Goal: Task Accomplishment & Management: Manage account settings

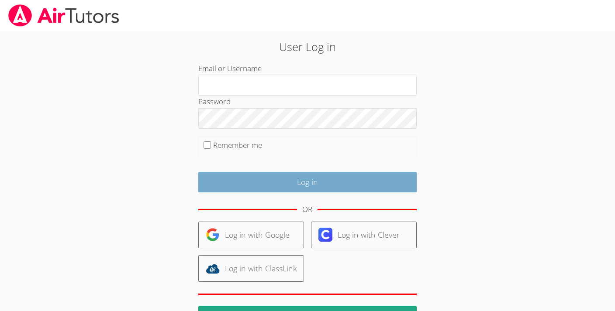
type input "[EMAIL_ADDRESS][DOMAIN_NAME]"
click at [251, 183] on input "Log in" at bounding box center [307, 182] width 218 height 21
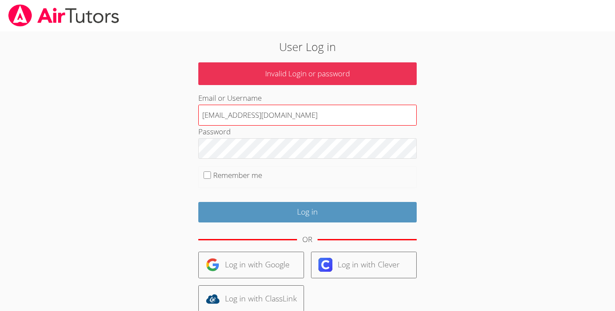
click at [311, 117] on input "[EMAIL_ADDRESS][DOMAIN_NAME]" at bounding box center [307, 115] width 218 height 21
click at [313, 121] on input "[EMAIL_ADDRESS][DOMAIN_NAME]" at bounding box center [307, 115] width 218 height 21
drag, startPoint x: 328, startPoint y: 112, endPoint x: 96, endPoint y: 101, distance: 232.1
click at [96, 101] on div "User Log in Invalid Login or password Email or Username kirstenmarino@airtutors…" at bounding box center [307, 200] width 461 height 338
type input "kirsten.r.marino@gmail.com"
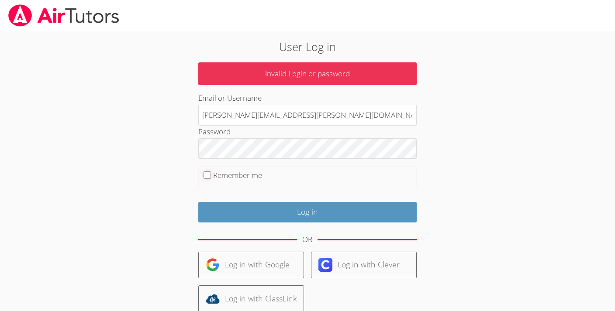
click at [207, 176] on input "Remember me" at bounding box center [206, 175] width 7 height 7
checkbox input "true"
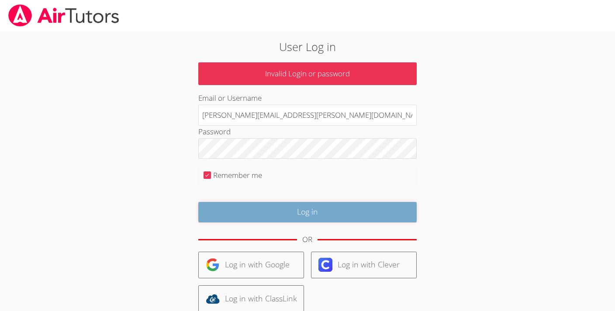
click at [272, 219] on input "Log in" at bounding box center [307, 212] width 218 height 21
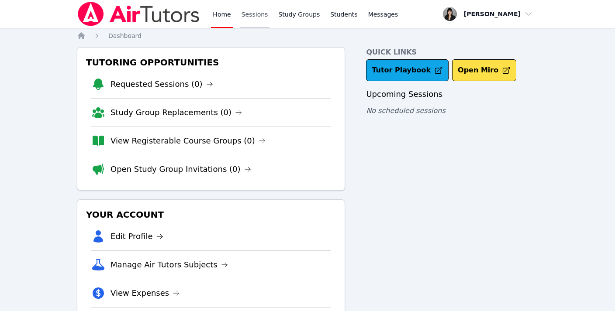
click at [255, 17] on link "Sessions" at bounding box center [255, 14] width 30 height 28
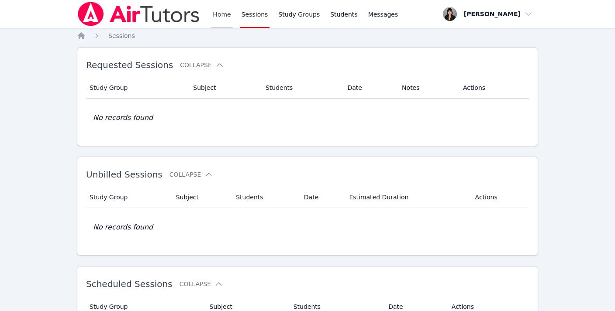
click at [215, 17] on link "Home" at bounding box center [221, 14] width 21 height 28
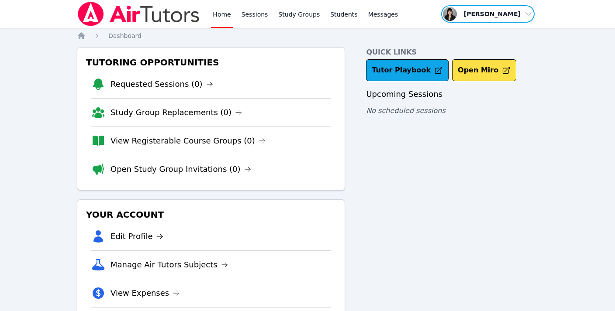
click at [500, 15] on span "button" at bounding box center [487, 13] width 95 height 19
click at [468, 31] on link "Profile" at bounding box center [491, 34] width 84 height 16
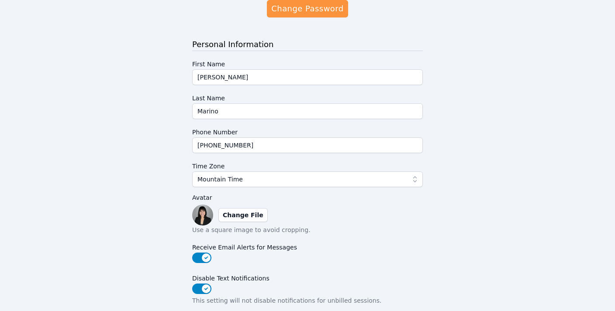
scroll to position [77, 0]
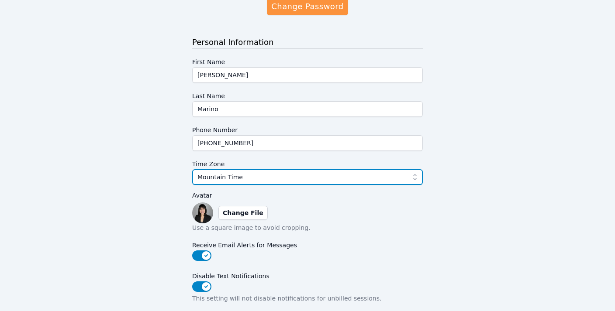
click at [213, 180] on span "Mountain Time" at bounding box center [219, 177] width 45 height 10
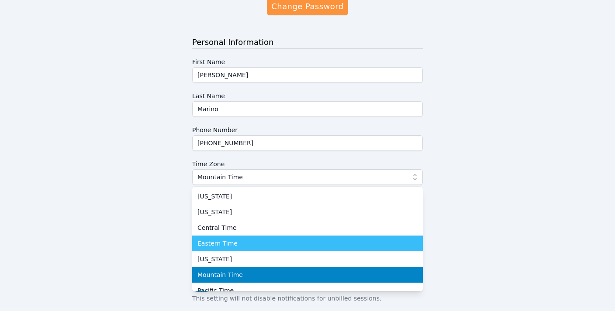
click at [219, 242] on span "Eastern Time" at bounding box center [217, 243] width 40 height 9
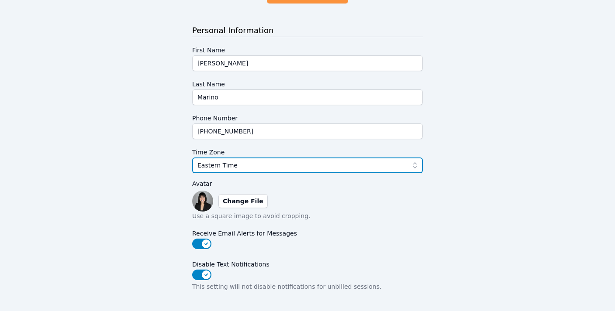
scroll to position [230, 0]
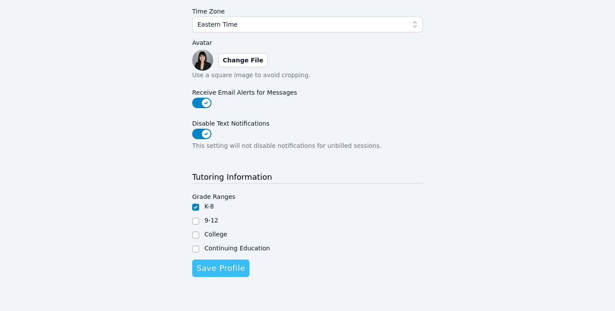
click at [229, 271] on span "Save Profile" at bounding box center [220, 268] width 48 height 12
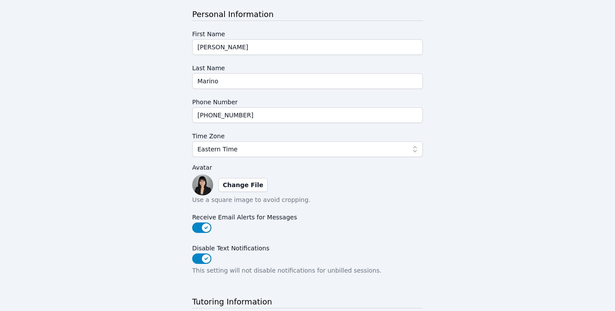
scroll to position [0, 0]
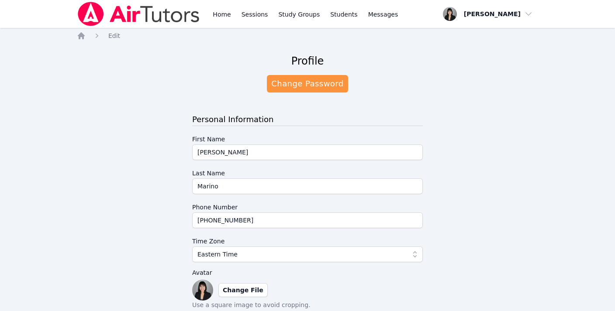
click at [93, 14] on img at bounding box center [139, 14] width 124 height 24
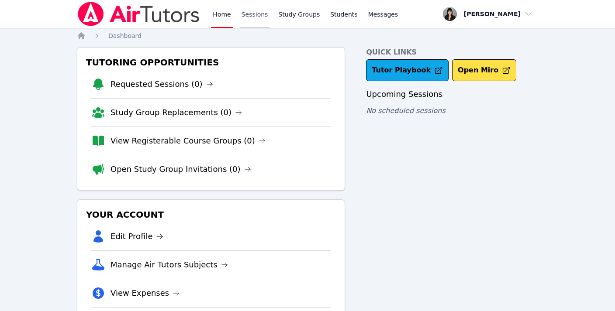
click at [255, 13] on link "Sessions" at bounding box center [255, 14] width 30 height 28
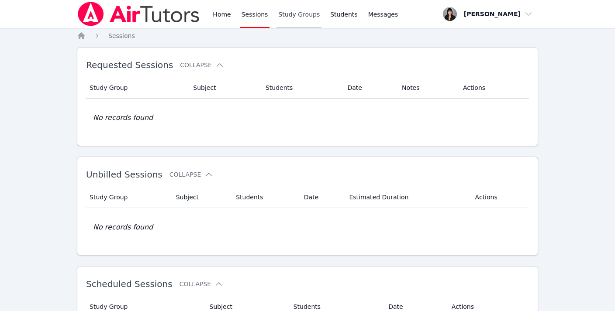
click at [299, 18] on link "Study Groups" at bounding box center [298, 14] width 45 height 28
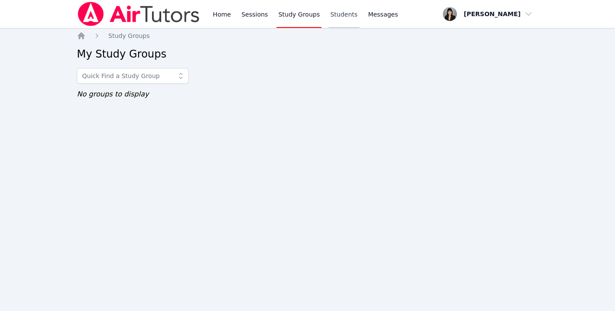
click at [347, 14] on link "Students" at bounding box center [343, 14] width 31 height 28
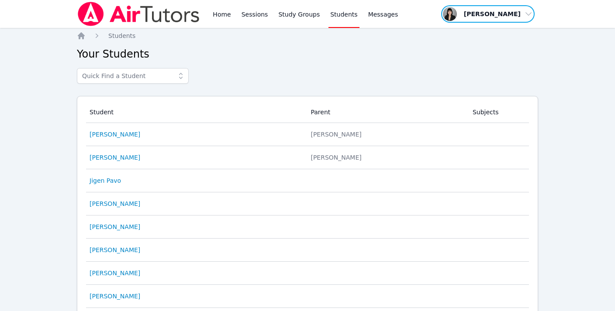
click at [494, 20] on span "button" at bounding box center [487, 13] width 95 height 19
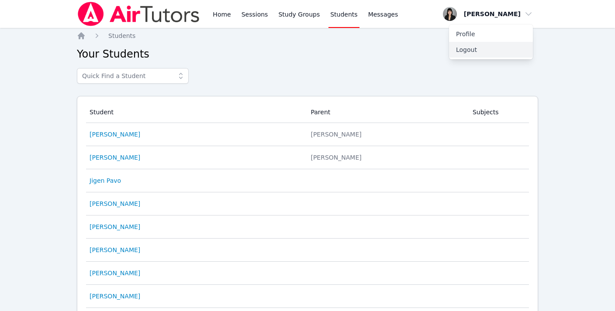
click at [467, 50] on button "Logout" at bounding box center [491, 50] width 84 height 16
